Goal: Navigation & Orientation: Locate item on page

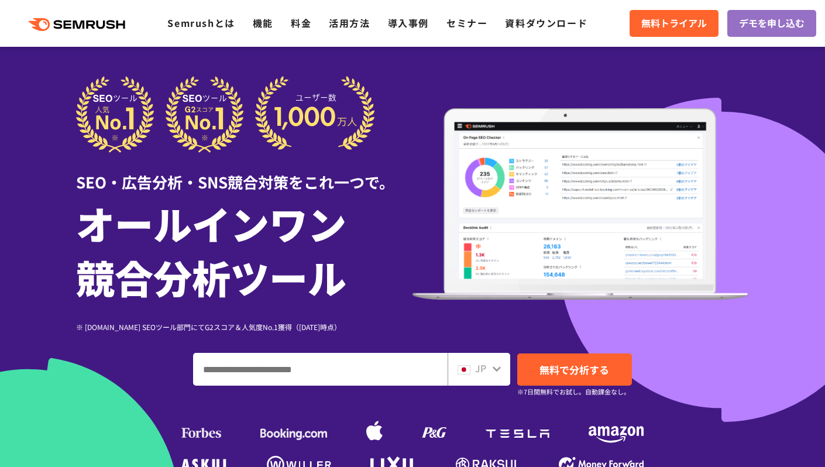
scroll to position [109, 0]
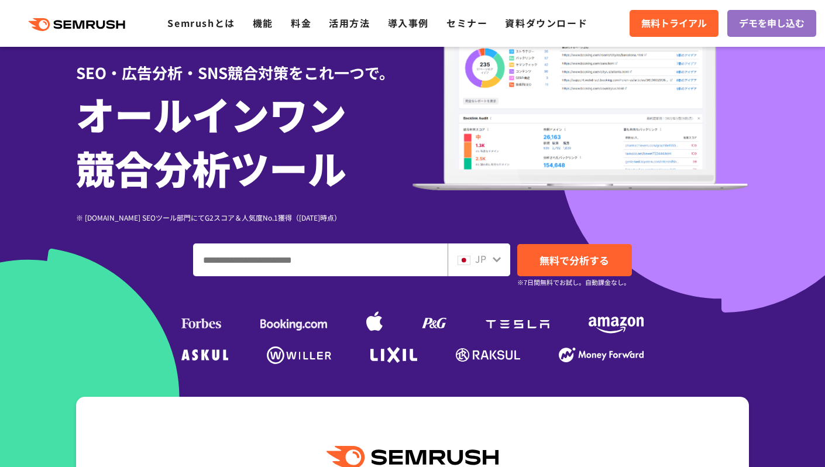
click at [486, 258] on div "JP" at bounding box center [476, 259] width 37 height 15
click at [495, 257] on icon at bounding box center [496, 259] width 9 height 9
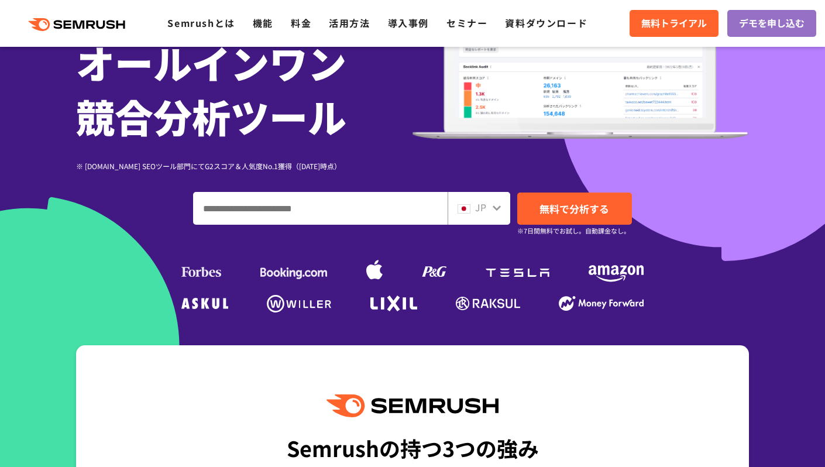
scroll to position [170, 0]
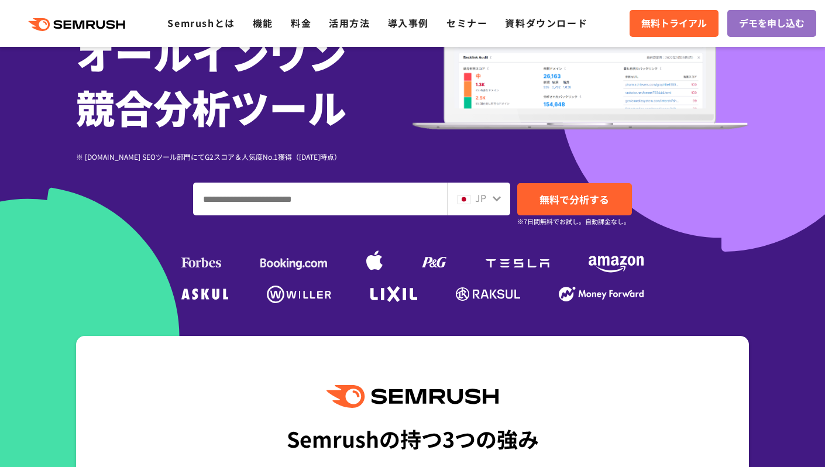
click at [479, 193] on span "JP" at bounding box center [480, 198] width 11 height 14
click at [480, 196] on span "JP" at bounding box center [480, 198] width 11 height 14
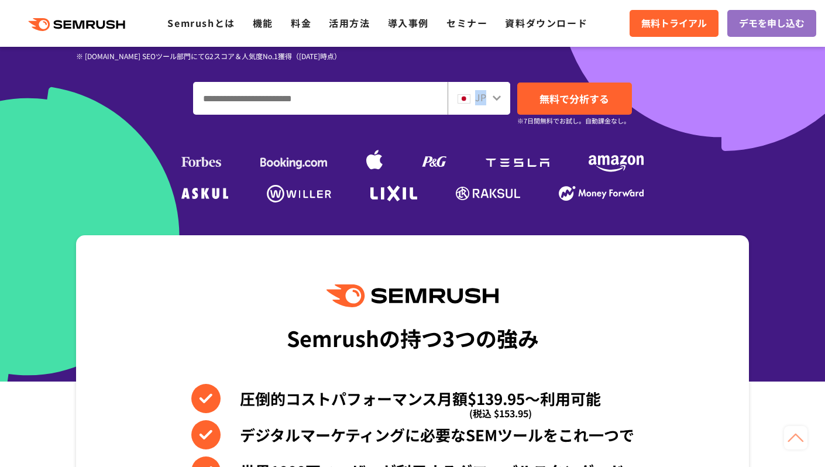
scroll to position [262, 0]
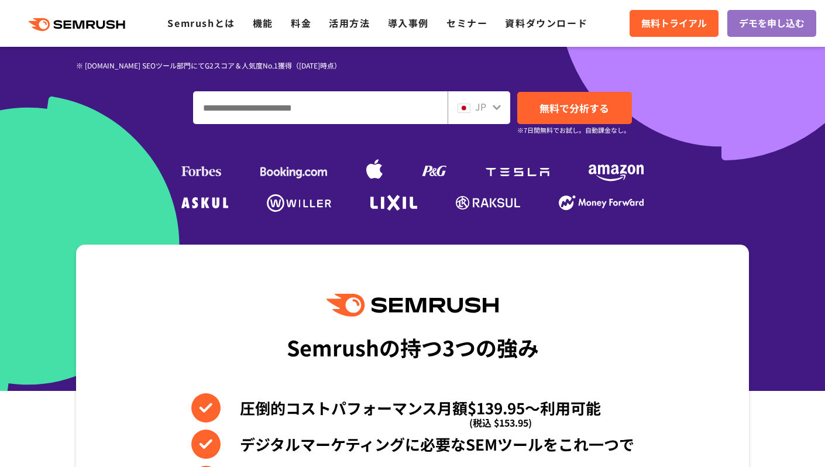
click at [362, 110] on input "ドメイン、キーワードまたはURLを入力してください" at bounding box center [320, 108] width 253 height 32
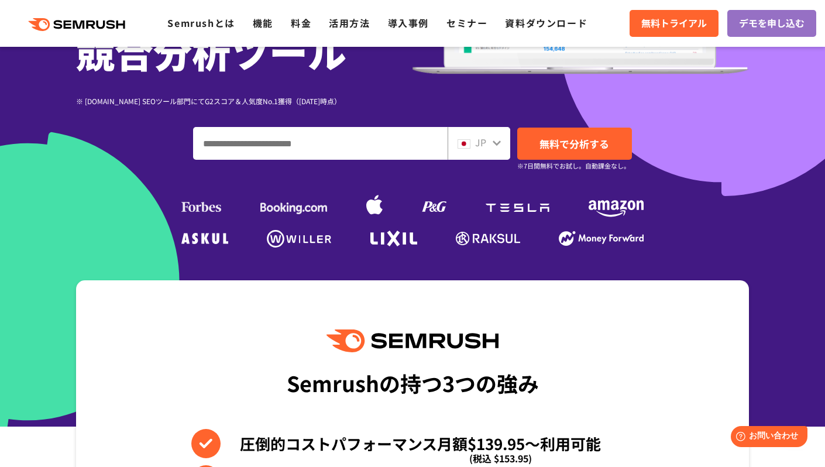
scroll to position [224, 0]
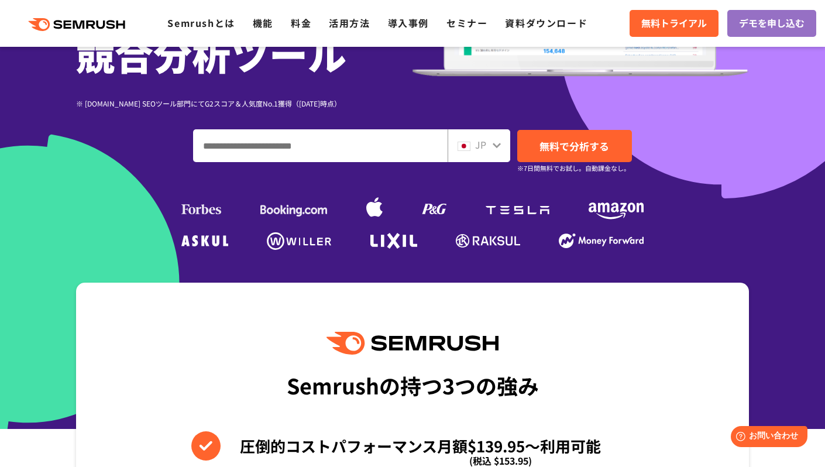
click at [342, 141] on input "ドメイン、キーワードまたはURLを入力してください" at bounding box center [320, 146] width 253 height 32
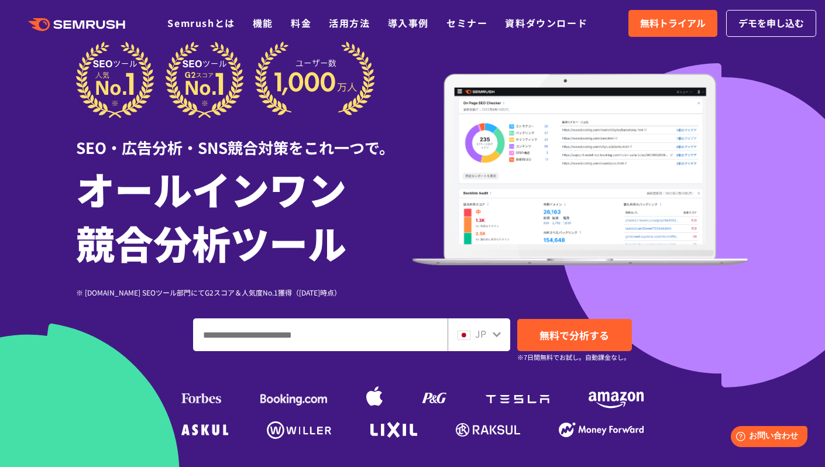
scroll to position [0, 0]
